Goal: Task Accomplishment & Management: Use online tool/utility

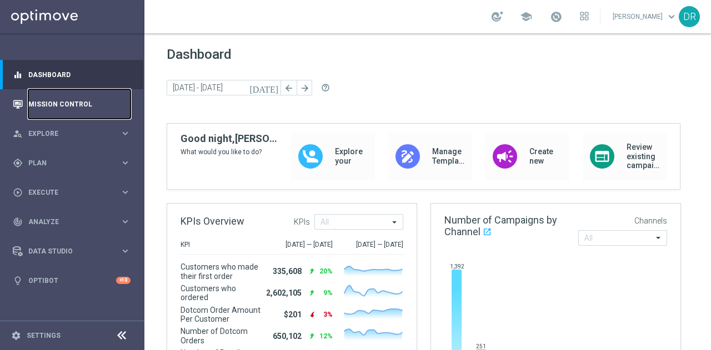
click at [81, 104] on link "Mission Control" at bounding box center [79, 103] width 102 height 29
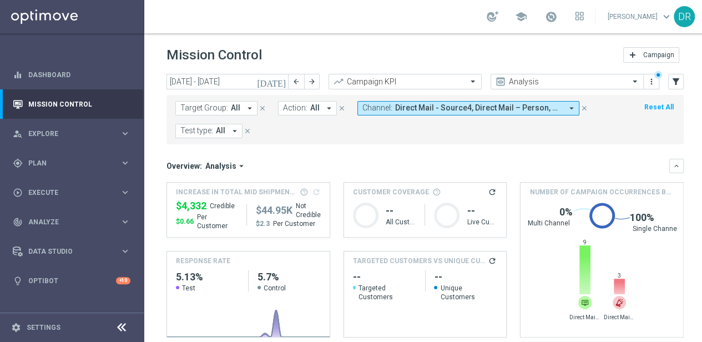
click at [122, 328] on div at bounding box center [121, 327] width 21 height 17
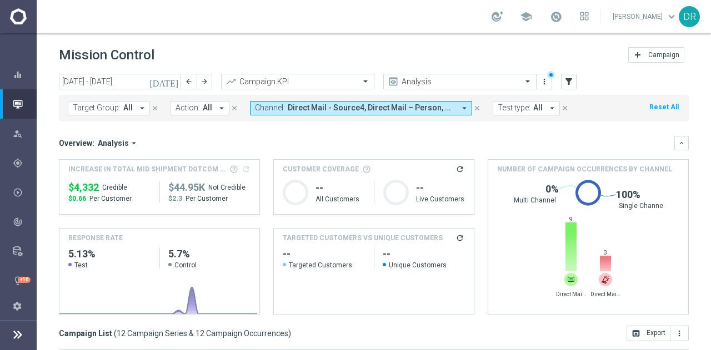
click at [459, 106] on icon "arrow_drop_down" at bounding box center [464, 108] width 10 height 10
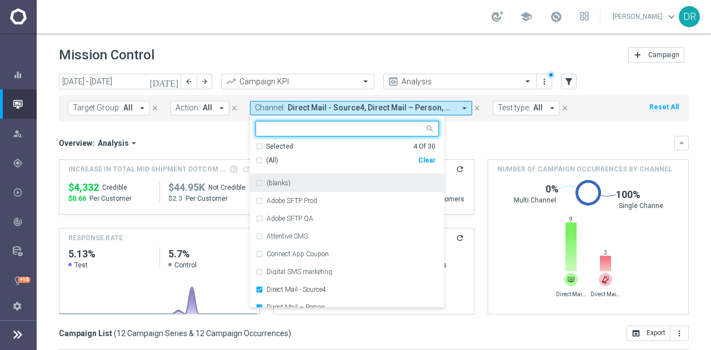
click at [0, 0] on div "Clear" at bounding box center [0, 0] width 0 height 0
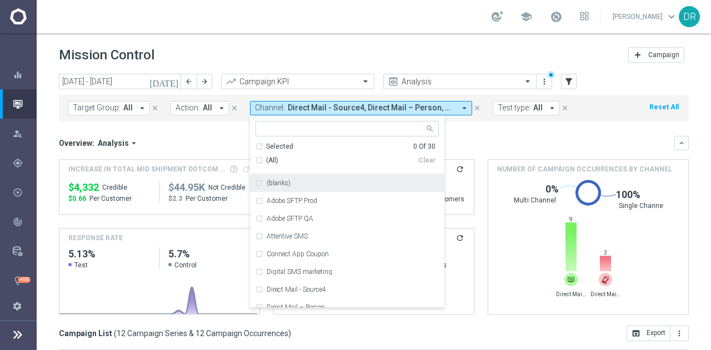
click at [467, 140] on div "Overview: Analysis arrow_drop_down" at bounding box center [366, 143] width 615 height 10
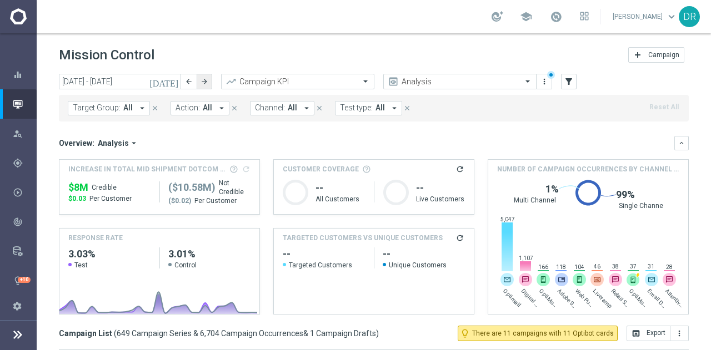
click at [209, 83] on button "arrow_forward" at bounding box center [205, 82] width 16 height 16
type input "01 Aug 2025 - 31 Aug 2025"
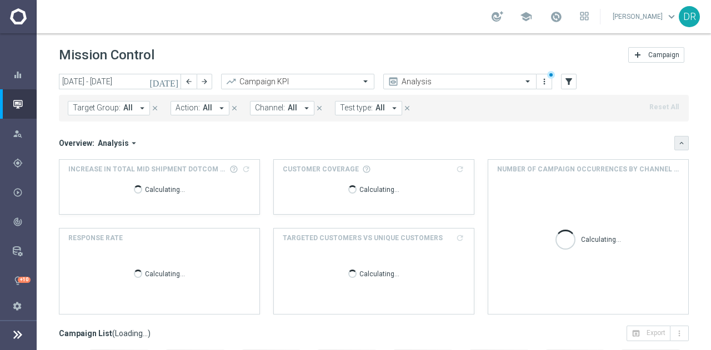
click at [677, 145] on icon "keyboard_arrow_down" at bounding box center [681, 143] width 8 height 8
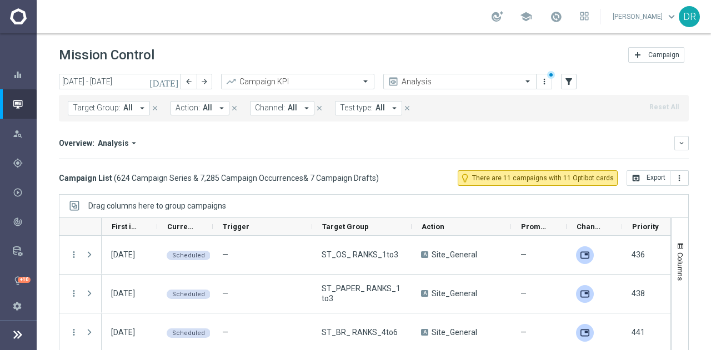
click at [301, 108] on icon "arrow_drop_down" at bounding box center [306, 108] width 10 height 10
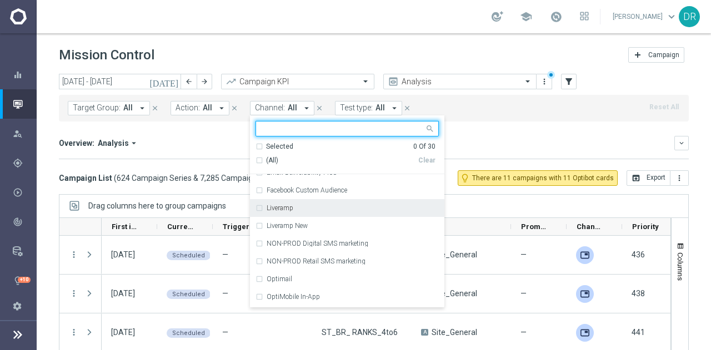
scroll to position [243, 0]
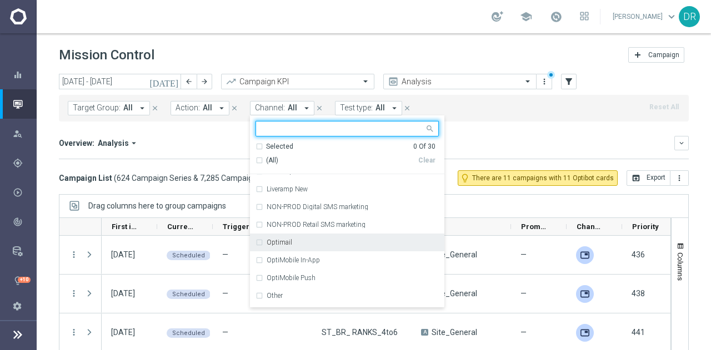
click at [267, 243] on label "Optimail" at bounding box center [279, 242] width 26 height 7
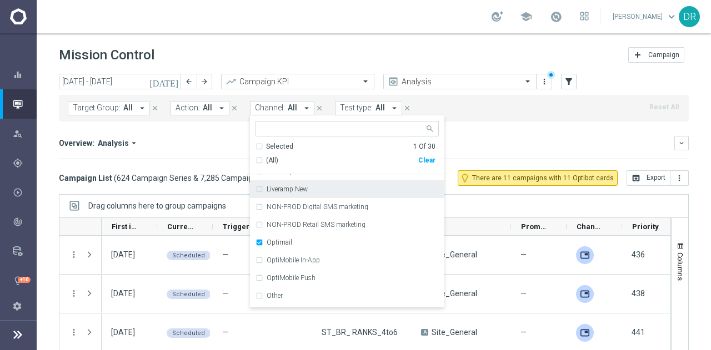
click at [552, 125] on mini-dashboard "Overview: Analysis arrow_drop_down keyboard_arrow_down Increase In Total Mid Sh…" at bounding box center [374, 146] width 630 height 49
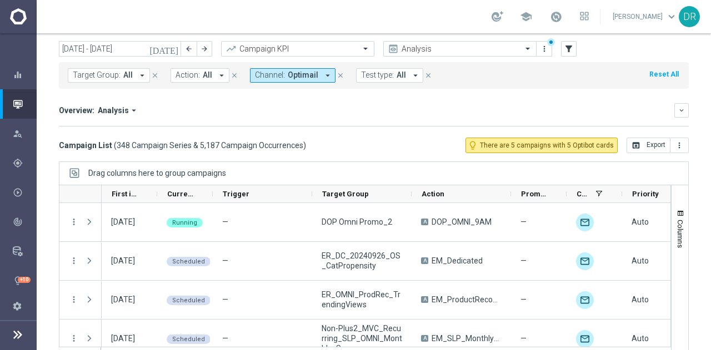
scroll to position [48, 0]
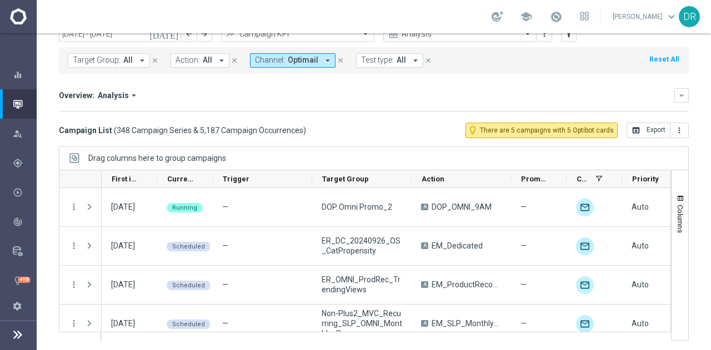
click at [323, 56] on icon "arrow_drop_down" at bounding box center [328, 61] width 10 height 10
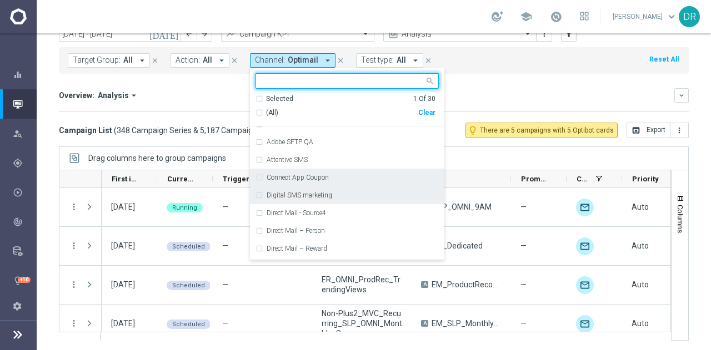
scroll to position [30, 0]
click at [273, 200] on div "Digital SMS marketing" at bounding box center [346, 194] width 183 height 18
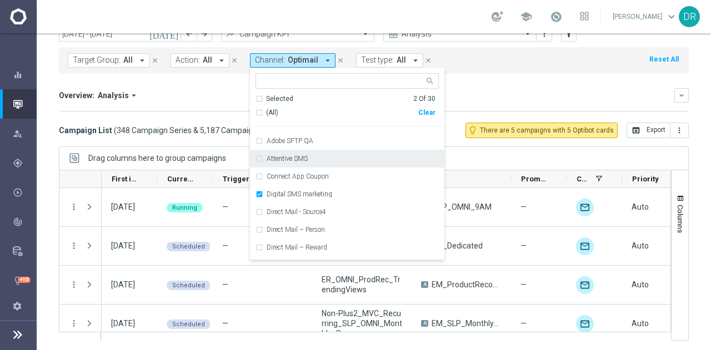
click at [278, 158] on label "Attentive SMS" at bounding box center [286, 158] width 41 height 7
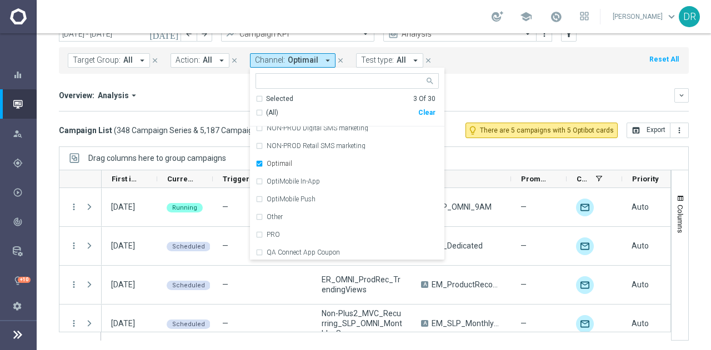
scroll to position [274, 0]
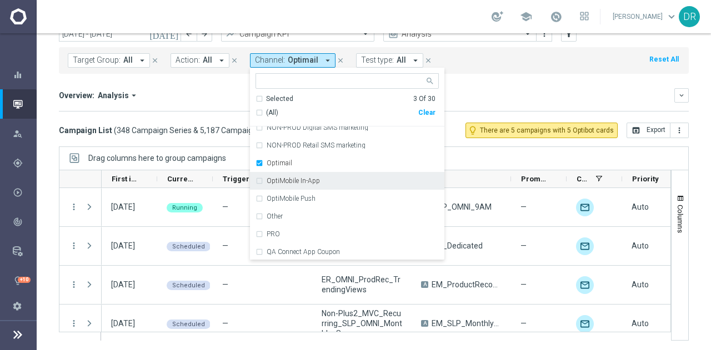
click at [280, 180] on label "OptiMobile In-App" at bounding box center [292, 181] width 53 height 7
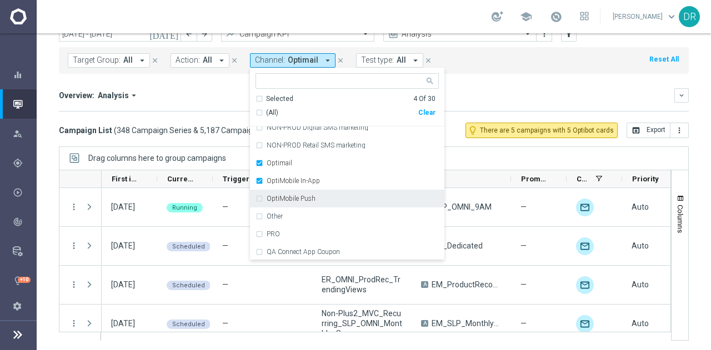
click at [282, 200] on label "OptiMobile Push" at bounding box center [290, 198] width 49 height 7
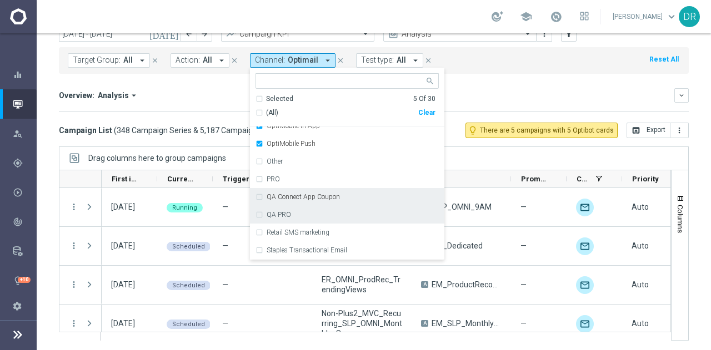
scroll to position [329, 0]
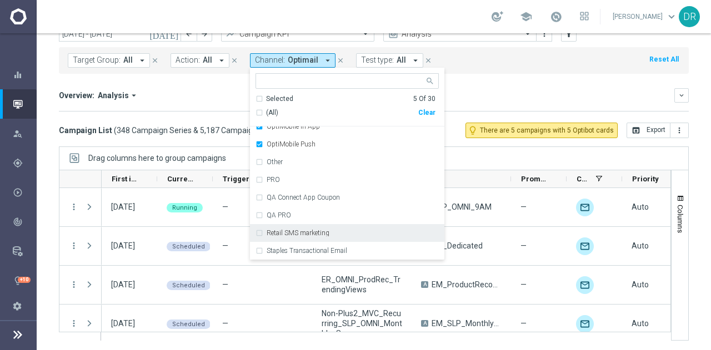
click at [291, 231] on label "Retail SMS marketing" at bounding box center [297, 233] width 63 height 7
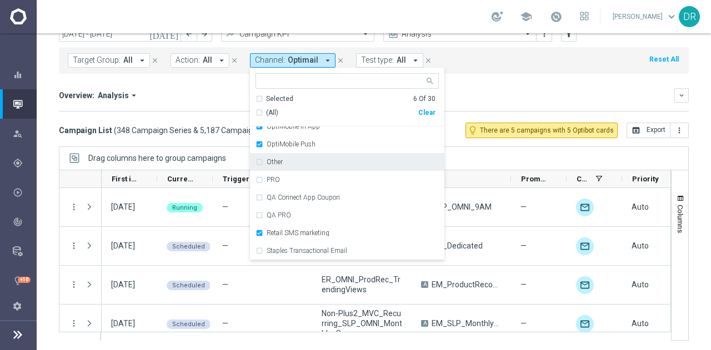
click at [511, 86] on mini-dashboard "Overview: Analysis arrow_drop_down keyboard_arrow_down Increase In Total Mid Sh…" at bounding box center [374, 98] width 630 height 49
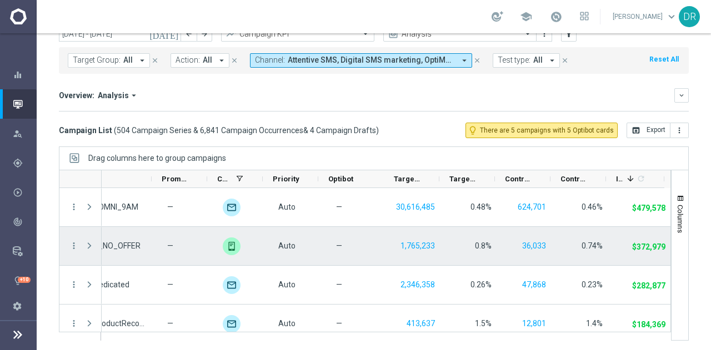
scroll to position [0, 0]
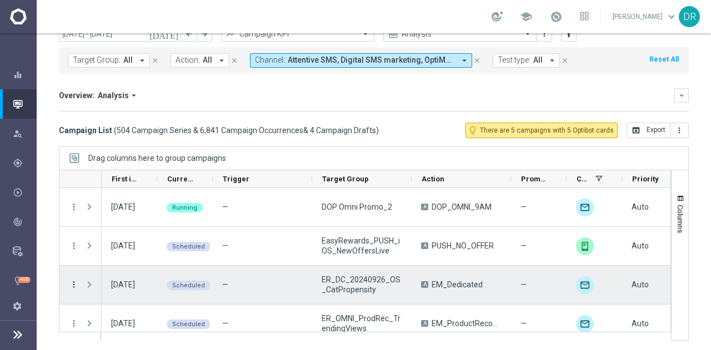
click at [72, 281] on icon "more_vert" at bounding box center [74, 285] width 10 height 10
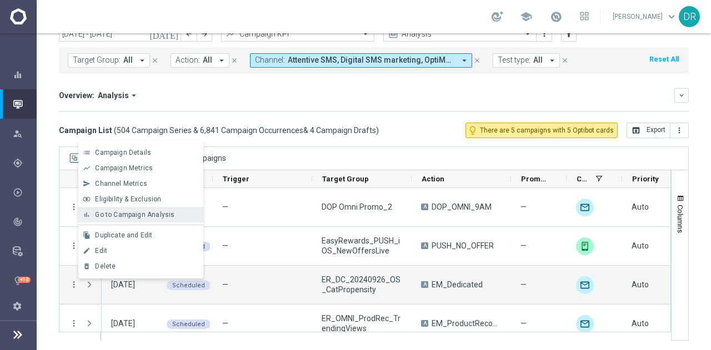
click at [138, 209] on div "bar_chart Go to Campaign Analysis" at bounding box center [140, 215] width 125 height 16
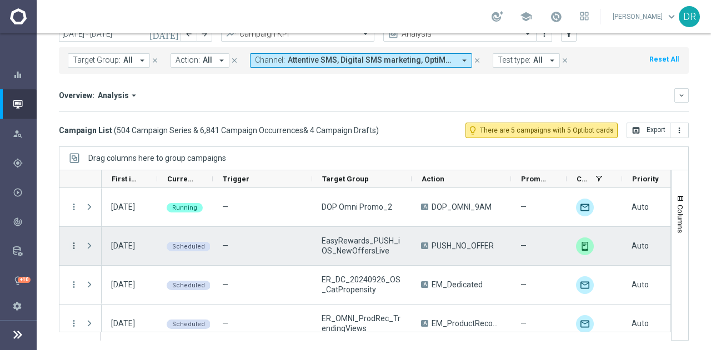
click at [71, 245] on icon "more_vert" at bounding box center [74, 246] width 10 height 10
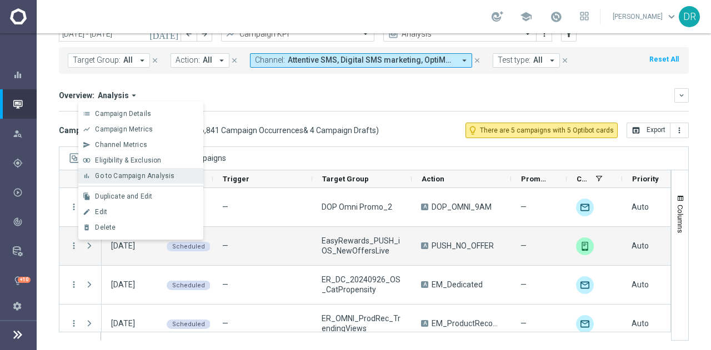
click at [153, 176] on span "Go to Campaign Analysis" at bounding box center [134, 176] width 79 height 8
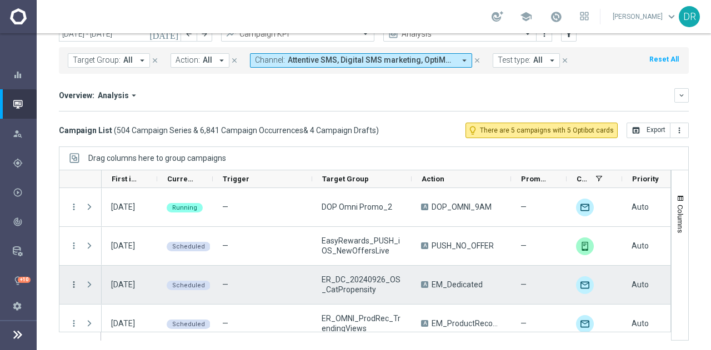
click at [70, 284] on div "more_vert" at bounding box center [69, 285] width 20 height 38
click at [70, 284] on icon "more_vert" at bounding box center [74, 285] width 10 height 10
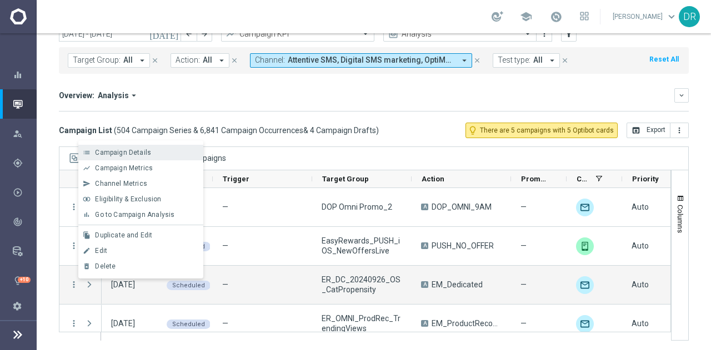
click at [135, 149] on span "Campaign Details" at bounding box center [123, 153] width 56 height 8
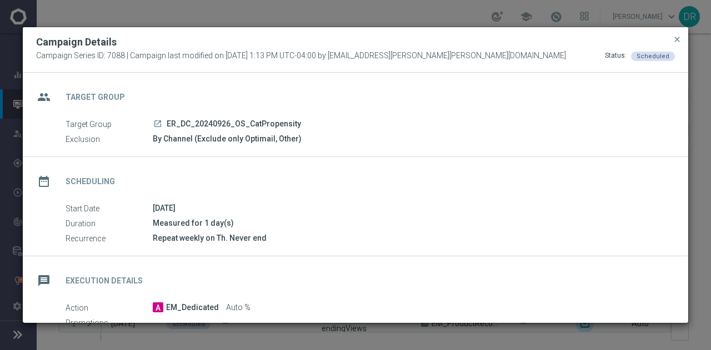
click at [164, 124] on div "launch ER_DC_20240926_OS_CatPropensity" at bounding box center [410, 123] width 514 height 11
click at [158, 122] on icon "launch" at bounding box center [157, 123] width 9 height 9
click at [678, 38] on span "close" at bounding box center [676, 39] width 9 height 9
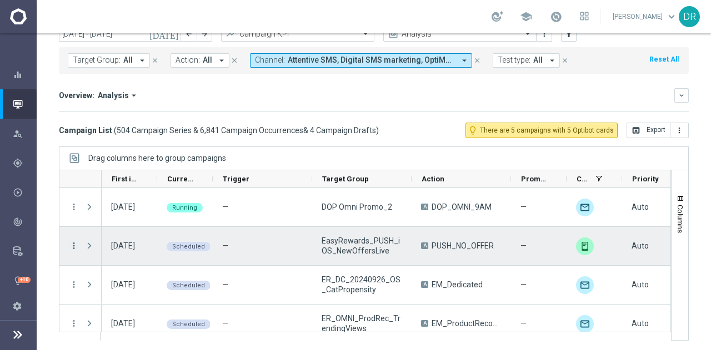
click at [74, 246] on icon "more_vert" at bounding box center [74, 246] width 10 height 10
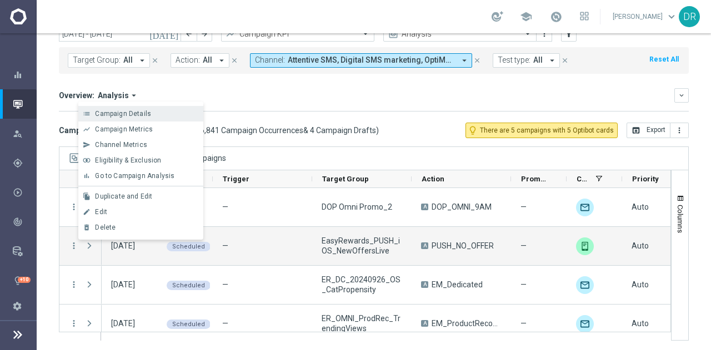
click at [142, 112] on span "Campaign Details" at bounding box center [123, 114] width 56 height 8
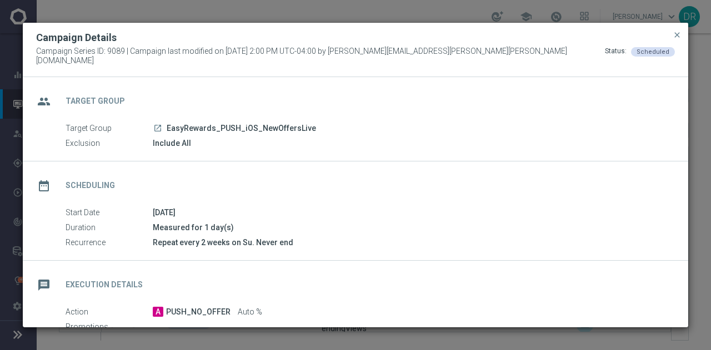
click at [159, 124] on icon "launch" at bounding box center [157, 128] width 9 height 9
click at [676, 36] on span "close" at bounding box center [676, 35] width 9 height 9
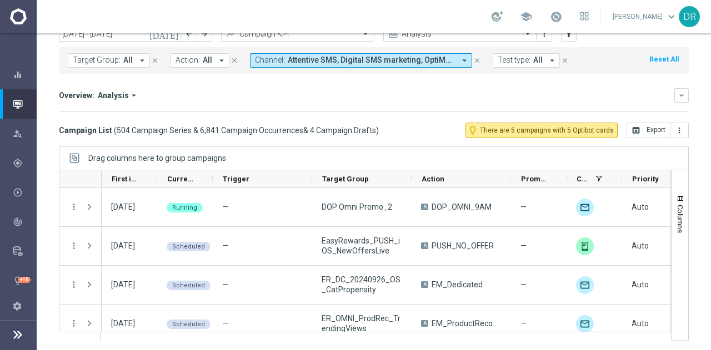
scroll to position [24, 0]
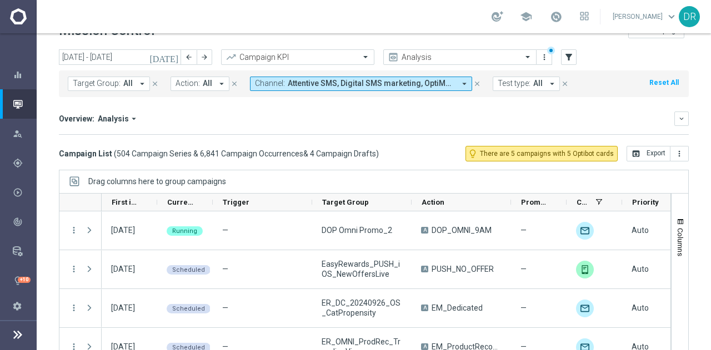
click at [110, 80] on span "Target Group:" at bounding box center [97, 83] width 48 height 9
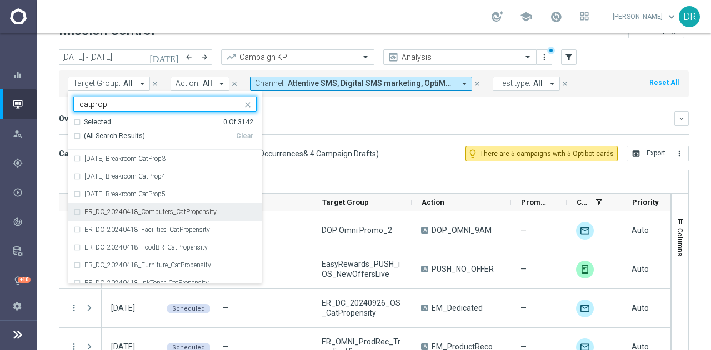
click at [160, 214] on label "ER_DC_20240418_Computers_CatPropensity" at bounding box center [150, 212] width 132 height 7
type input "catprop"
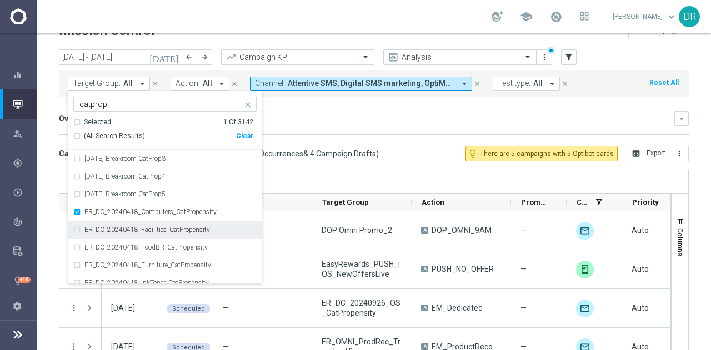
click at [158, 230] on label "ER_DC_20240418_Facilities_CatPropensity" at bounding box center [146, 229] width 125 height 7
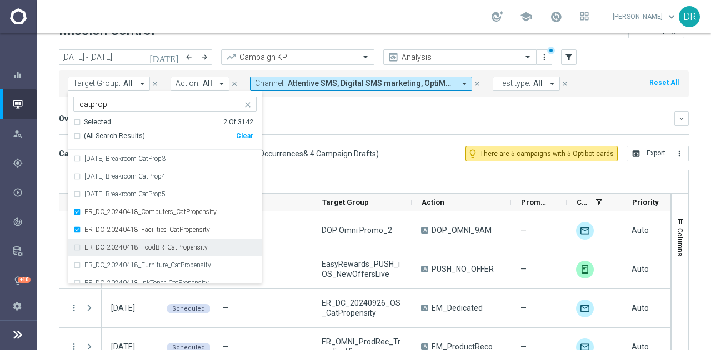
click at [157, 248] on label "ER_DC_20240418_FoodBR_CatPropensity" at bounding box center [145, 247] width 123 height 7
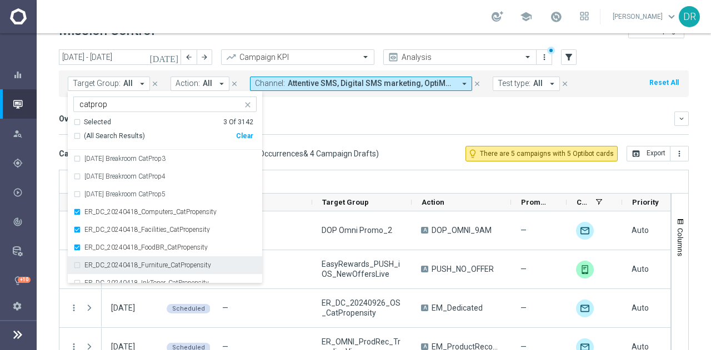
click at [157, 264] on label "ER_DC_20240418_Furniture_CatPropensity" at bounding box center [147, 265] width 127 height 7
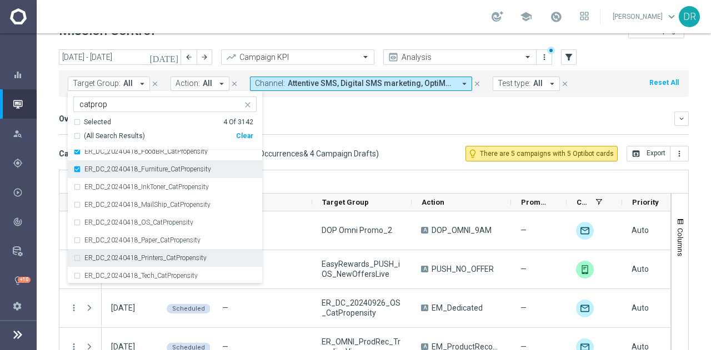
scroll to position [97, 0]
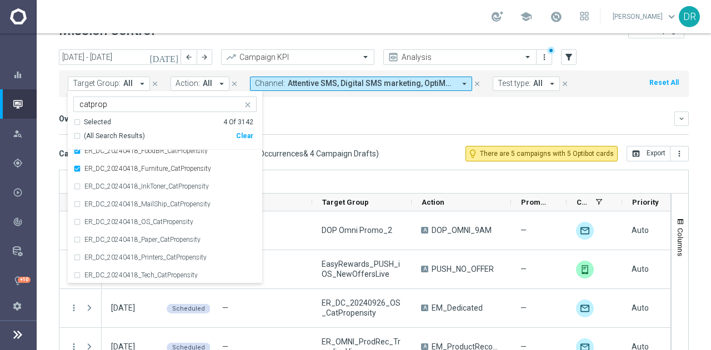
click at [87, 132] on span "(All Search Results)" at bounding box center [114, 136] width 61 height 9
click at [353, 112] on div "Overview: Analysis arrow_drop_down keyboard_arrow_down" at bounding box center [374, 119] width 630 height 14
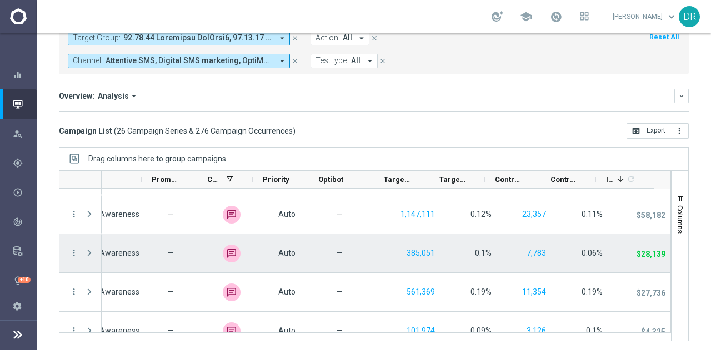
scroll to position [32, 0]
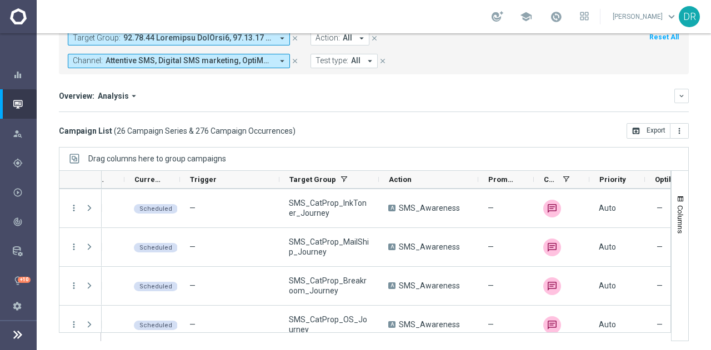
click at [229, 58] on span "Attentive SMS, Digital SMS marketing, OptiMobile In-App, OptiMobile Push, Optim…" at bounding box center [188, 60] width 167 height 9
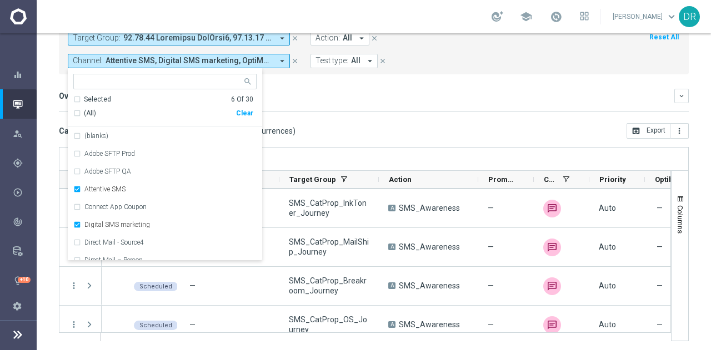
click at [229, 58] on span "Attentive SMS, Digital SMS marketing, OptiMobile In-App, OptiMobile Push, Optim…" at bounding box center [188, 60] width 167 height 9
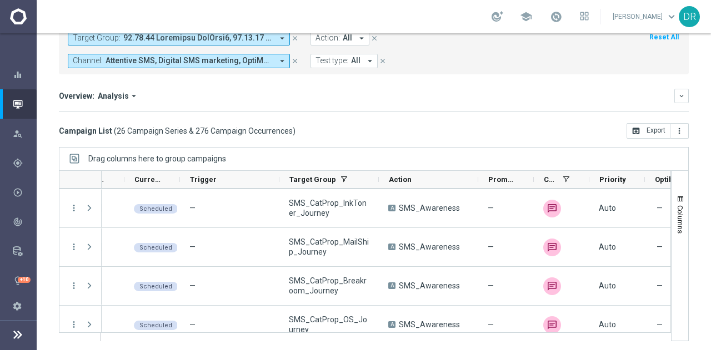
click at [278, 38] on icon "arrow_drop_down" at bounding box center [282, 38] width 10 height 10
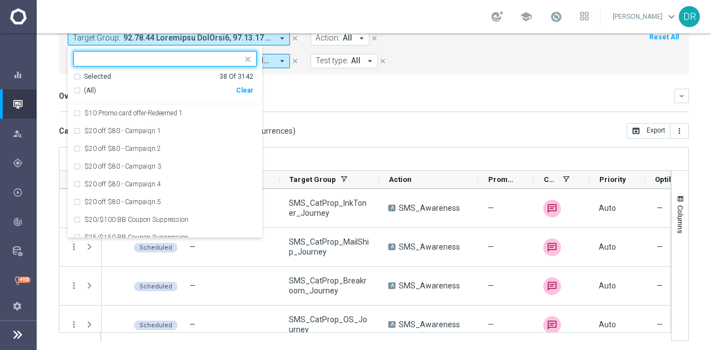
click at [0, 0] on div "Clear" at bounding box center [0, 0] width 0 height 0
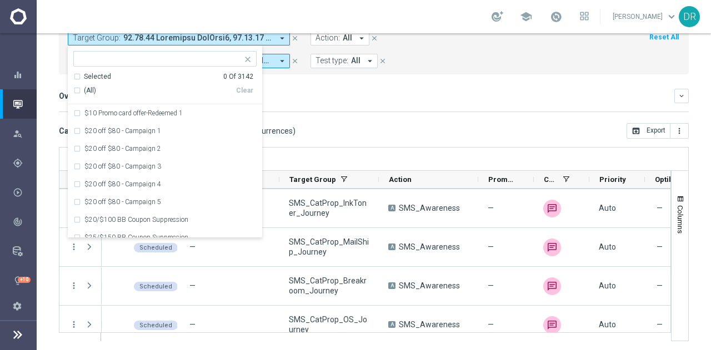
click at [198, 57] on input "text" at bounding box center [160, 58] width 163 height 9
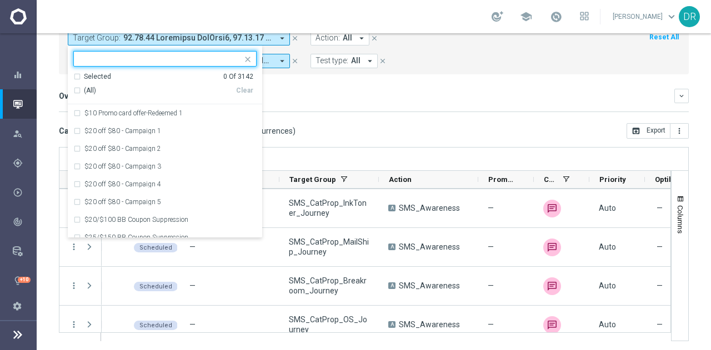
paste input "ER_DC_20240926_OS_CatPropensity"
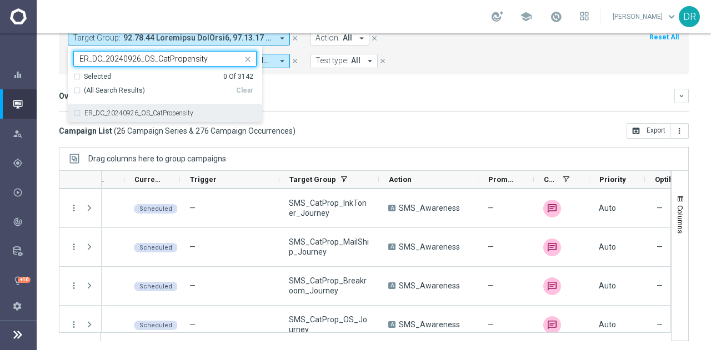
click at [184, 110] on label "ER_DC_20240926_OS_CatPropensity" at bounding box center [138, 113] width 109 height 7
type input "ER_DC_20240926_OS_CatPropensity"
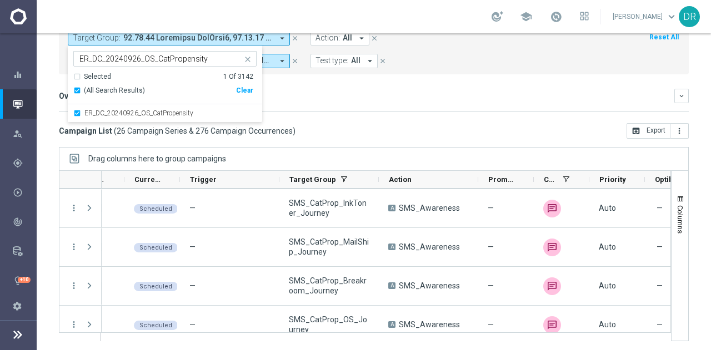
click at [421, 85] on mini-dashboard "Overview: Analysis arrow_drop_down keyboard_arrow_down Increase In Total Mid Sh…" at bounding box center [374, 98] width 630 height 49
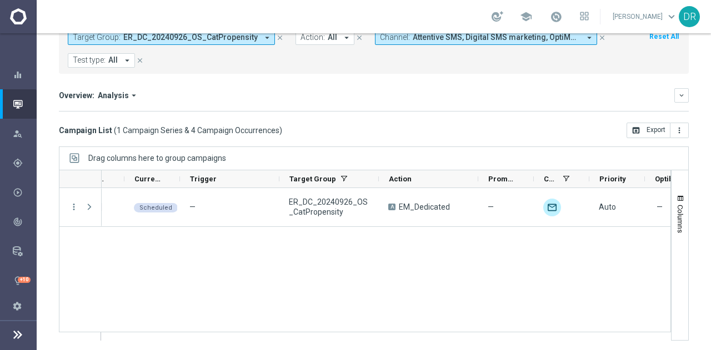
scroll to position [61, 0]
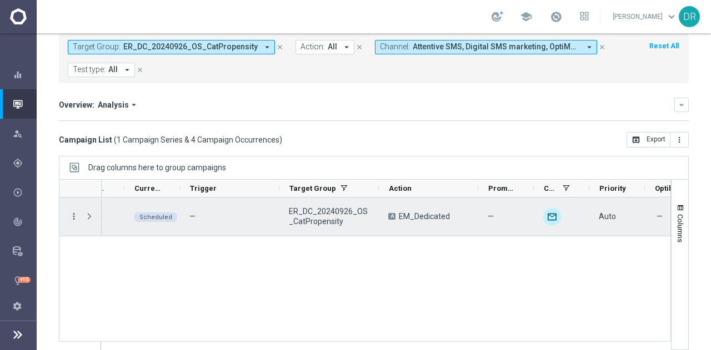
click at [72, 215] on icon "more_vert" at bounding box center [74, 217] width 10 height 10
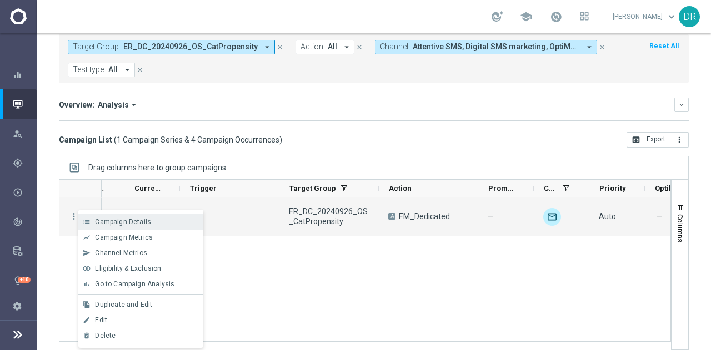
click at [100, 215] on div "list Campaign Details" at bounding box center [140, 222] width 125 height 16
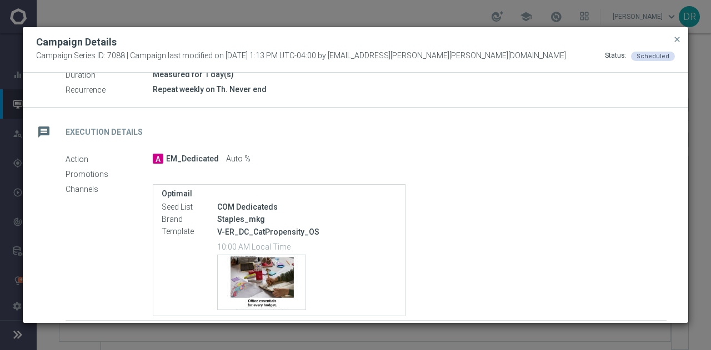
scroll to position [162, 0]
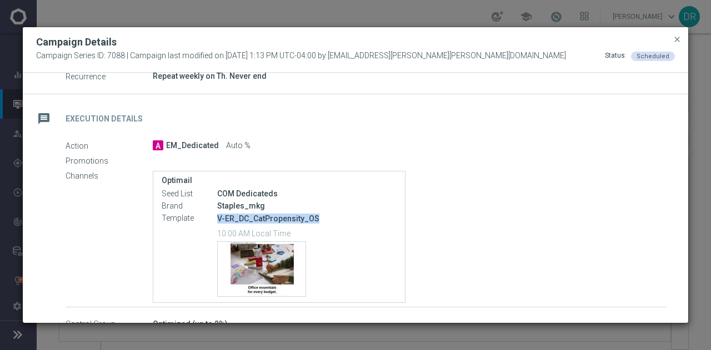
drag, startPoint x: 217, startPoint y: 218, endPoint x: 321, endPoint y: 217, distance: 104.4
click at [321, 217] on p "V-ER_DC_CatPropensity_OS" at bounding box center [306, 219] width 179 height 10
copy p "V-ER_DC_CatPropensity_OS"
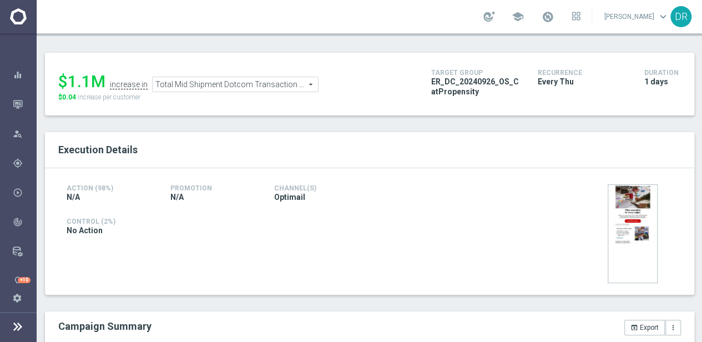
scroll to position [109, 0]
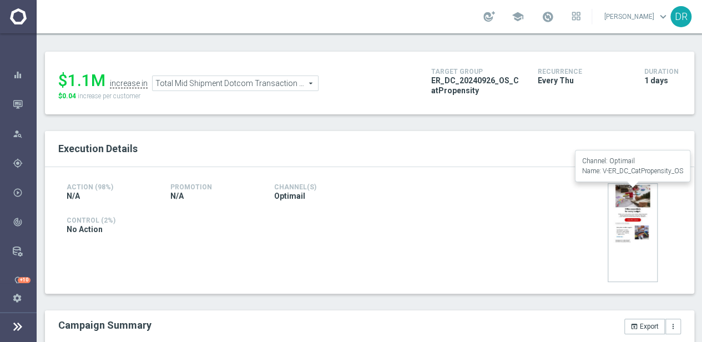
click at [632, 209] on img at bounding box center [633, 232] width 50 height 99
click at [625, 207] on img at bounding box center [633, 232] width 50 height 99
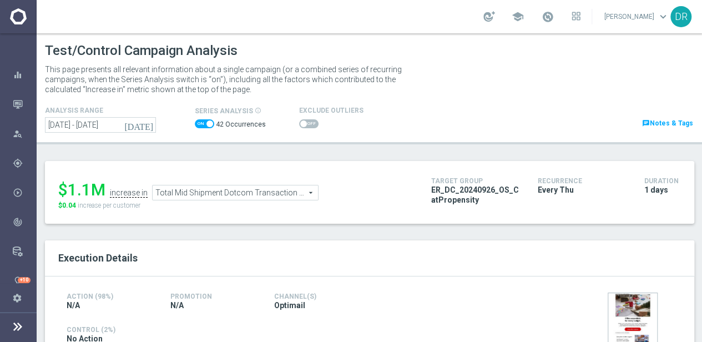
scroll to position [1, 0]
drag, startPoint x: 640, startPoint y: 305, endPoint x: 675, endPoint y: 286, distance: 39.5
click at [675, 286] on div "Action (98%) N/A Promotion N/A Channel(s) Optimail Control (2%) No Action" at bounding box center [370, 339] width 650 height 127
drag, startPoint x: 475, startPoint y: 202, endPoint x: 429, endPoint y: 188, distance: 48.0
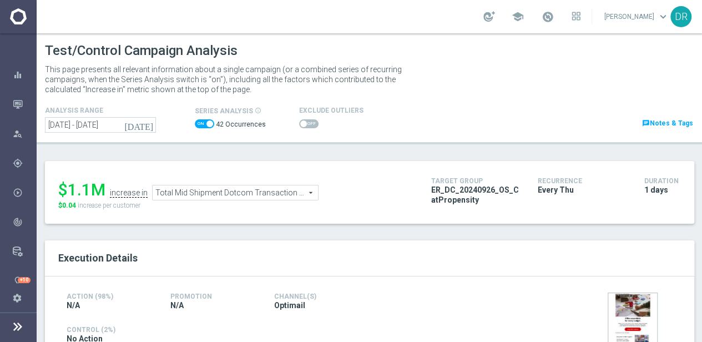
click at [429, 188] on div "Target Group ER_DC_20240926_OS_CatPropensity" at bounding box center [476, 190] width 107 height 33
copy span "ER_DC_20240926_OS_CatPropensity"
drag, startPoint x: 434, startPoint y: 73, endPoint x: 386, endPoint y: 200, distance: 136.5
click at [386, 200] on div "$1.1M increase in Total Mid Shipment Dotcom Transaction Amount Total Mid Shipme…" at bounding box center [236, 192] width 356 height 36
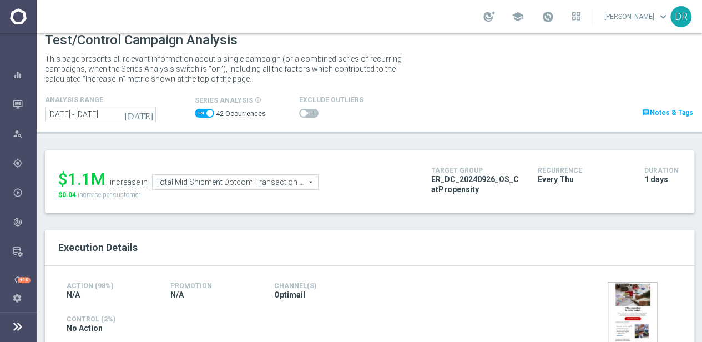
scroll to position [12, 0]
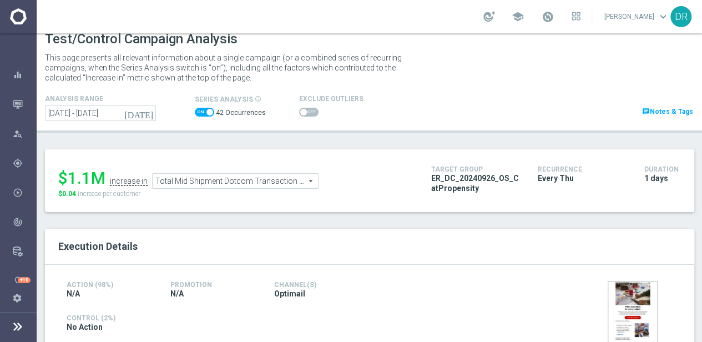
click at [303, 179] on span "Total Mid Shipment Dotcom Transaction Amount" at bounding box center [235, 181] width 165 height 14
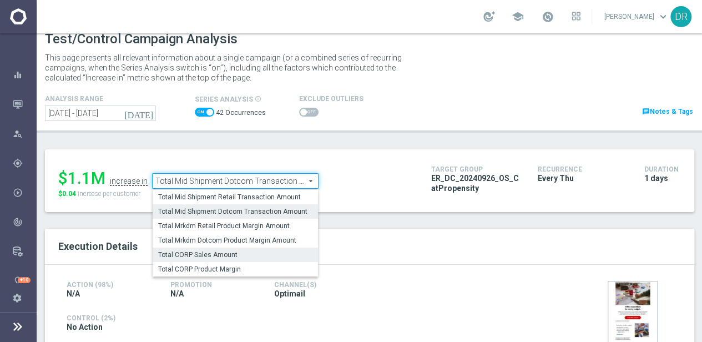
click at [229, 254] on span "Total CORP Sales Amount" at bounding box center [235, 254] width 154 height 9
type input "Total CORP Sales Amount"
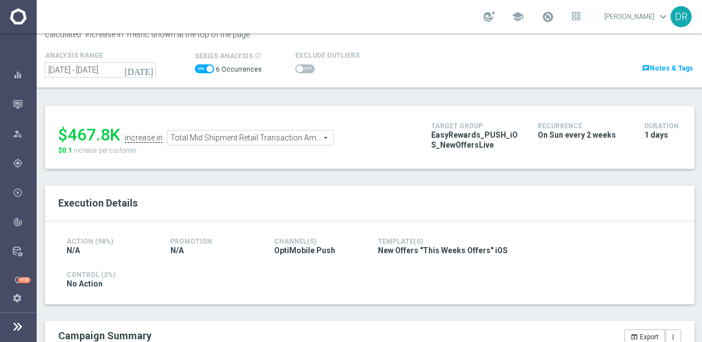
scroll to position [56, 0]
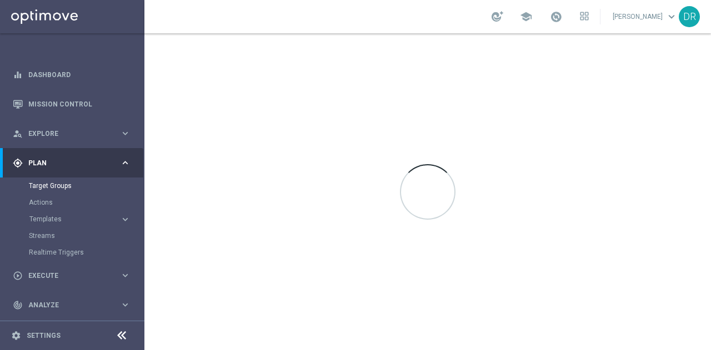
click at [117, 333] on icon at bounding box center [121, 335] width 13 height 13
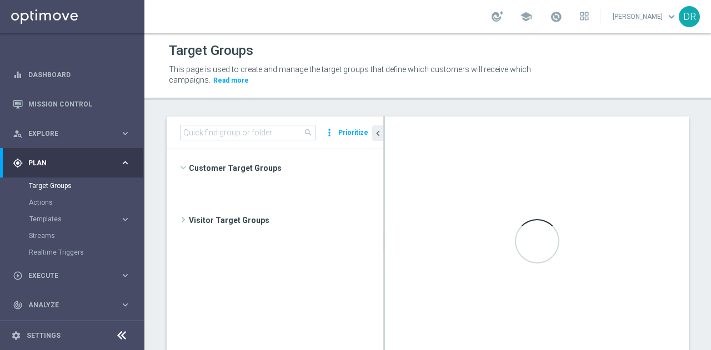
scroll to position [484, 0]
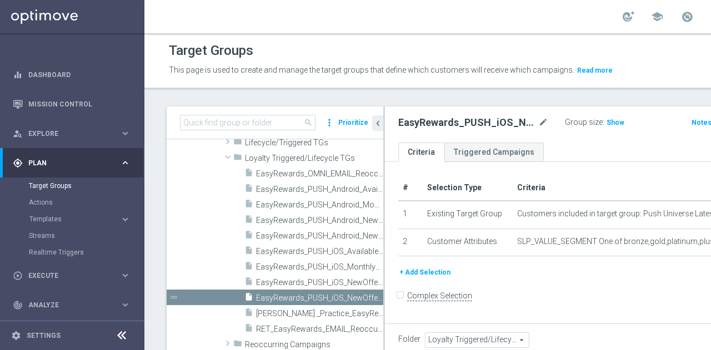
click at [120, 337] on icon at bounding box center [121, 335] width 13 height 13
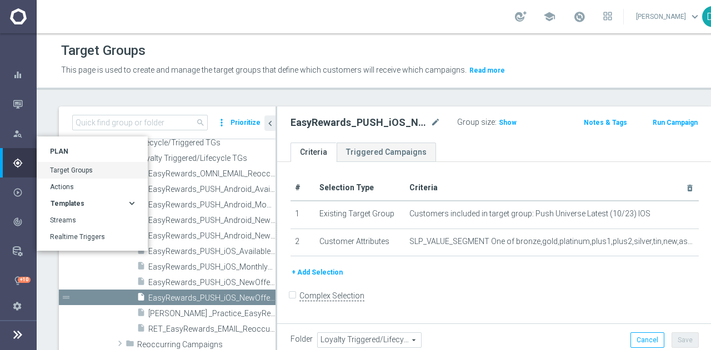
click at [129, 205] on icon "keyboard_arrow_right" at bounding box center [132, 203] width 11 height 11
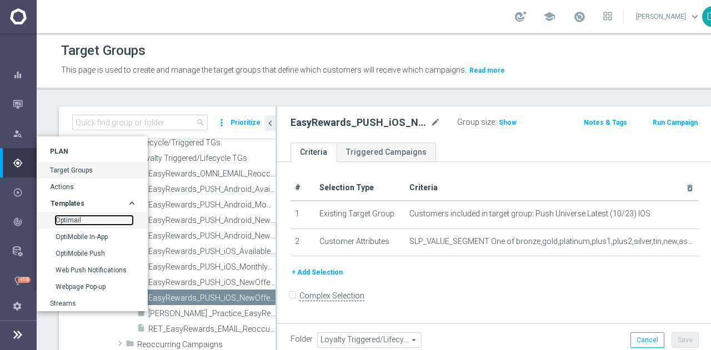
click at [74, 218] on link "Optimail" at bounding box center [94, 220] width 77 height 9
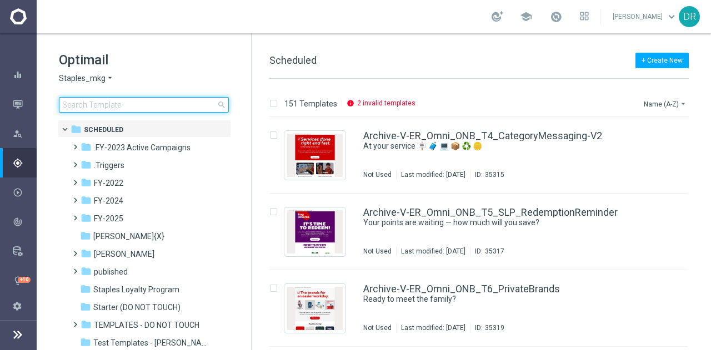
click at [155, 103] on input at bounding box center [144, 105] width 170 height 16
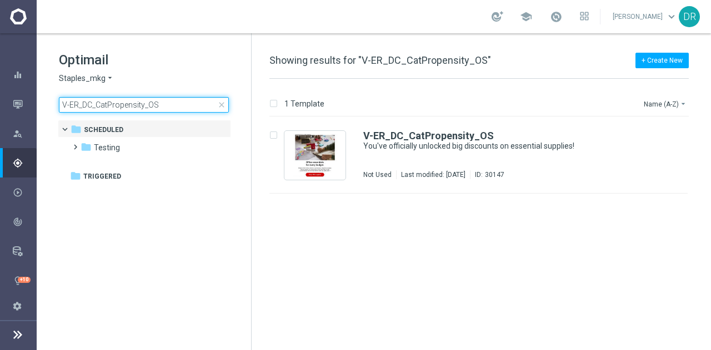
click at [155, 103] on input "V-ER_DC_CatPropensity_OS" at bounding box center [144, 105] width 170 height 16
type input "V-ER_DC_CatPropensity_OS"
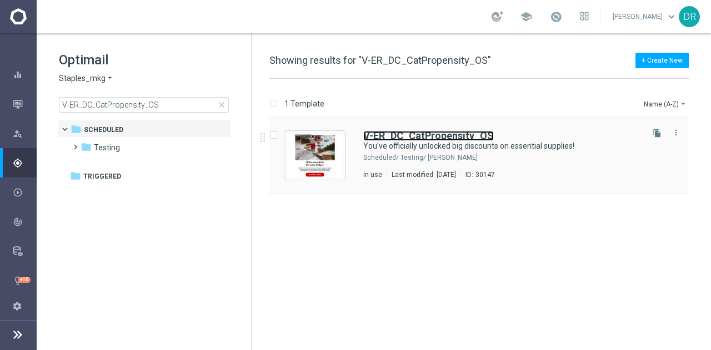
click at [432, 134] on b "V-ER_DC_CatPropensity_OS" at bounding box center [428, 136] width 130 height 12
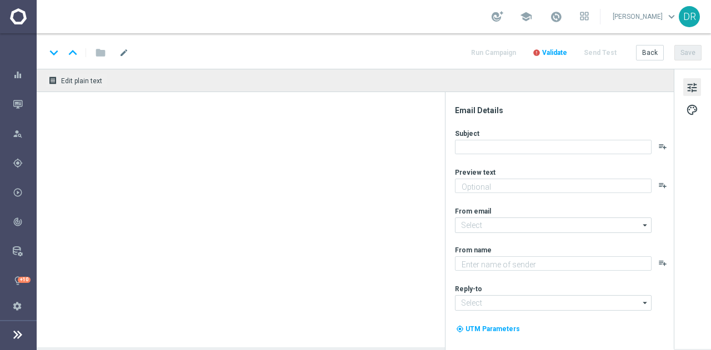
type textarea "Office supplies made simple — find everything you need."
type input "[EMAIL_ADDRESS][DOMAIN_NAME]"
type textarea "Staples"
type input "[EMAIL_ADDRESS][DOMAIN_NAME]"
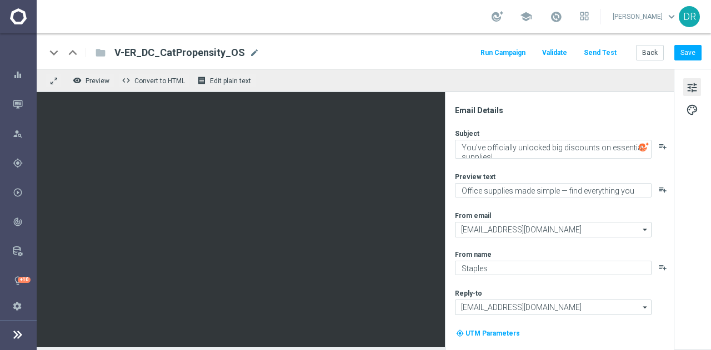
click at [552, 129] on div "Subject" at bounding box center [564, 133] width 218 height 9
click at [98, 80] on span "Preview" at bounding box center [97, 81] width 24 height 8
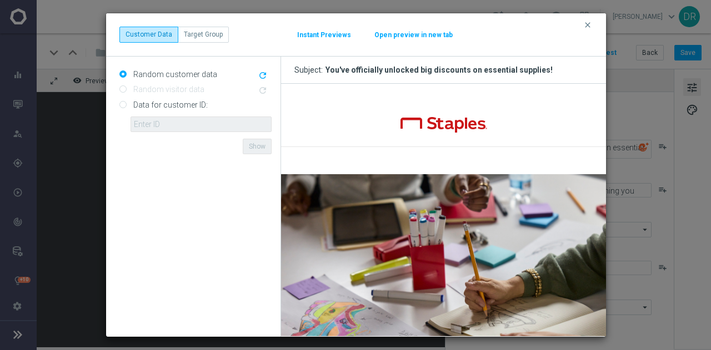
click at [417, 36] on button "Open preview in new tab" at bounding box center [413, 35] width 79 height 9
click at [585, 25] on div "clear Customer Data Target Group Instant Previews Open preview in new tab" at bounding box center [356, 34] width 500 height 43
click at [585, 25] on icon "clear" at bounding box center [587, 25] width 9 height 9
